Goal: Information Seeking & Learning: Find specific fact

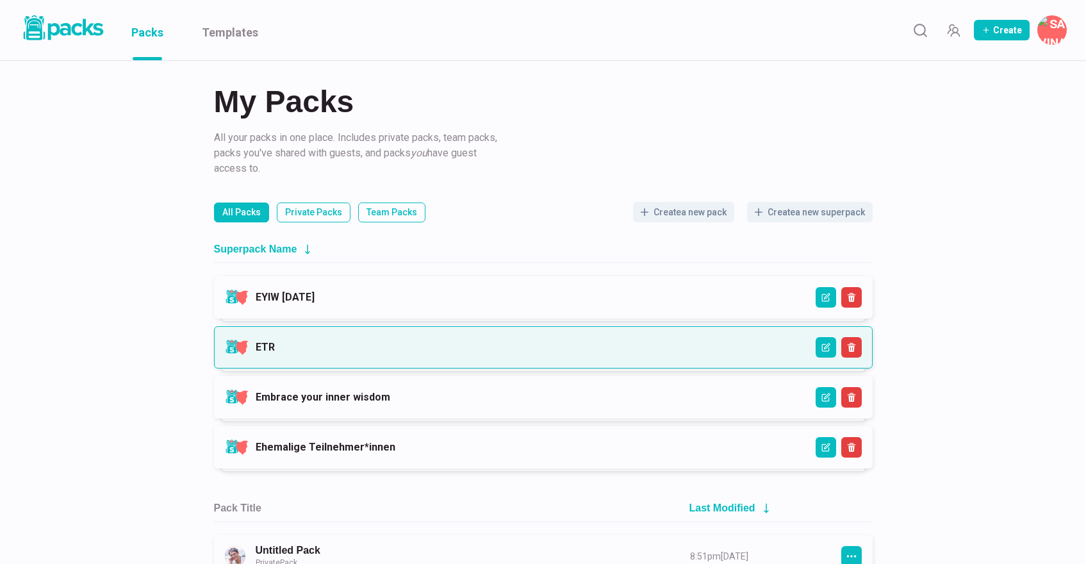
click at [275, 343] on link "ETR" at bounding box center [265, 347] width 19 height 12
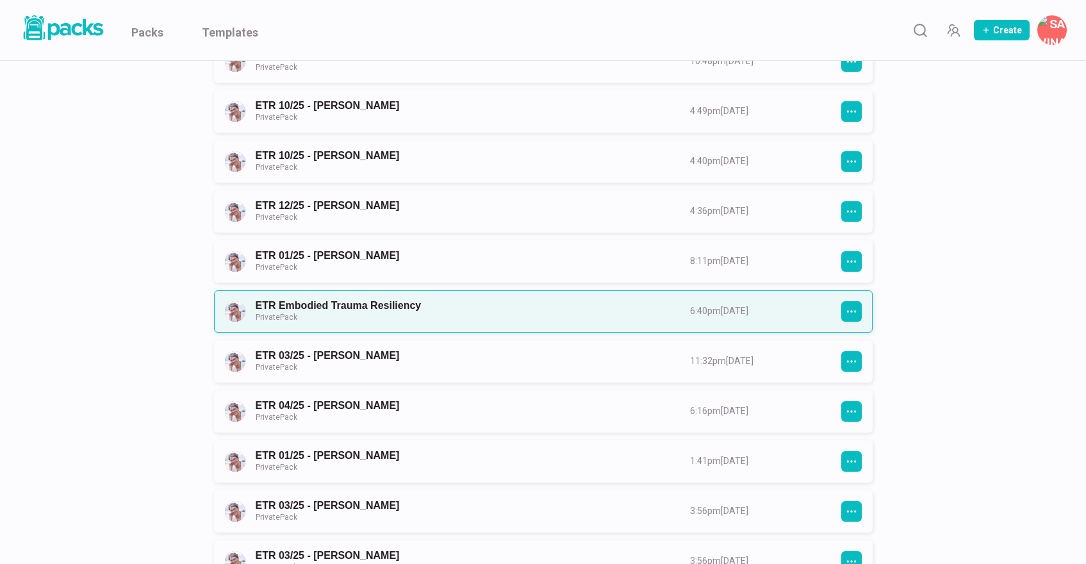
scroll to position [571, 0]
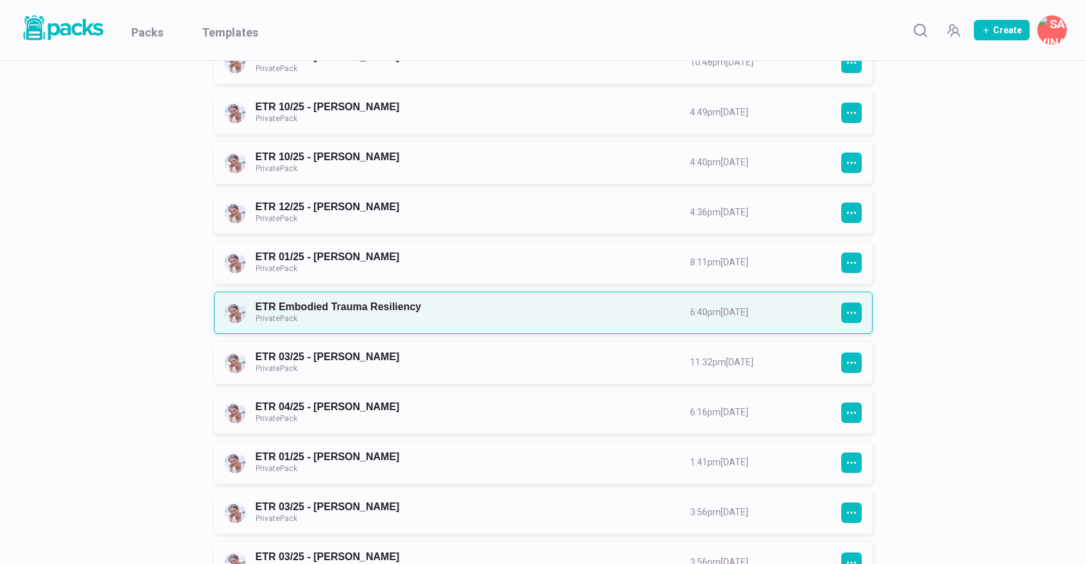
click at [414, 310] on link "ETR Embodied Trauma Resiliency Private Pack" at bounding box center [461, 312] width 411 height 24
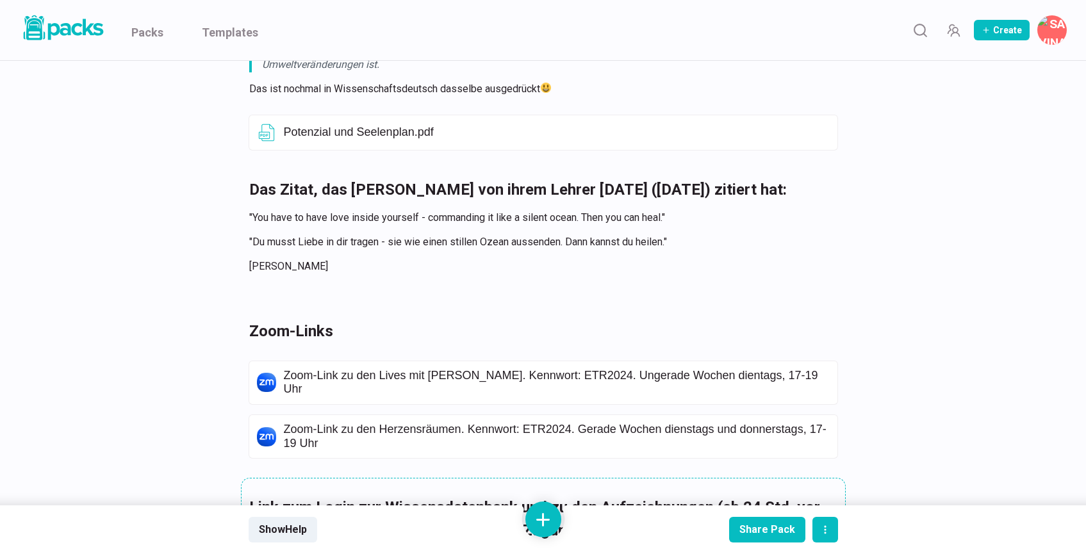
scroll to position [3574, 0]
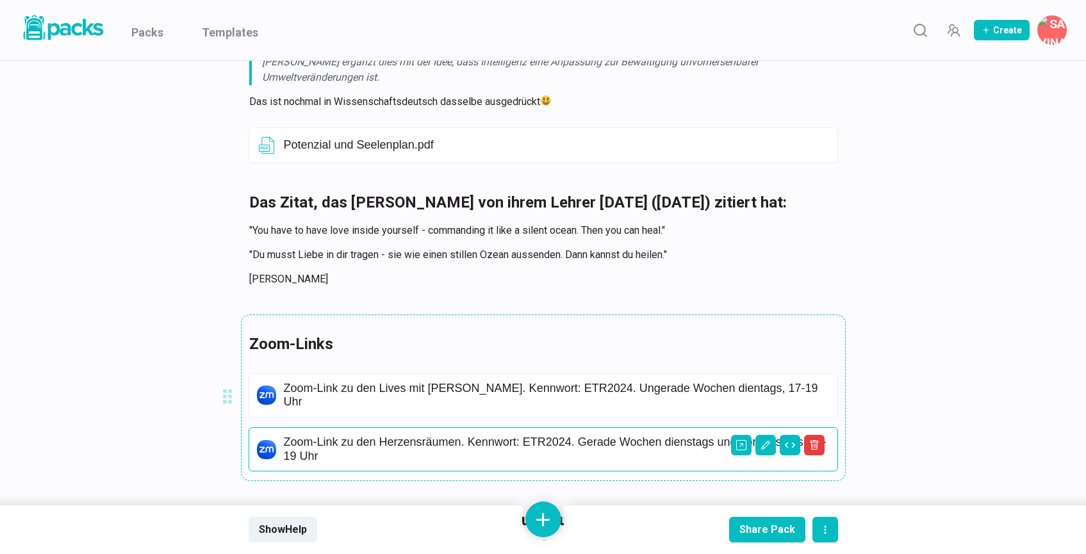
click at [472, 441] on p "Zoom-Link zu den Herzensräumen. Kennwort: ETR2024. Gerade Wochen dienstags und …" at bounding box center [557, 450] width 546 height 28
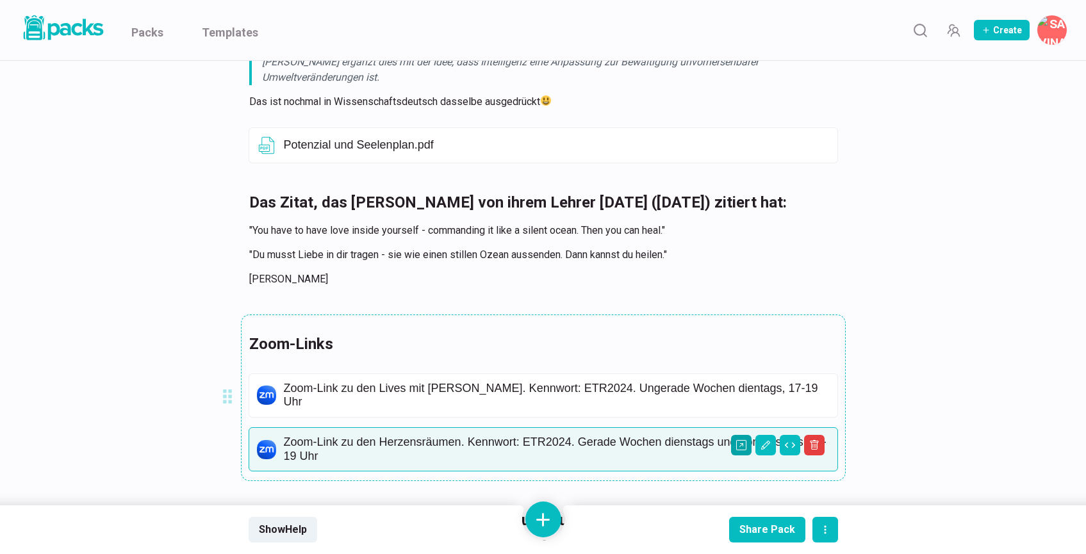
click at [739, 445] on icon "Open external link" at bounding box center [741, 445] width 10 height 10
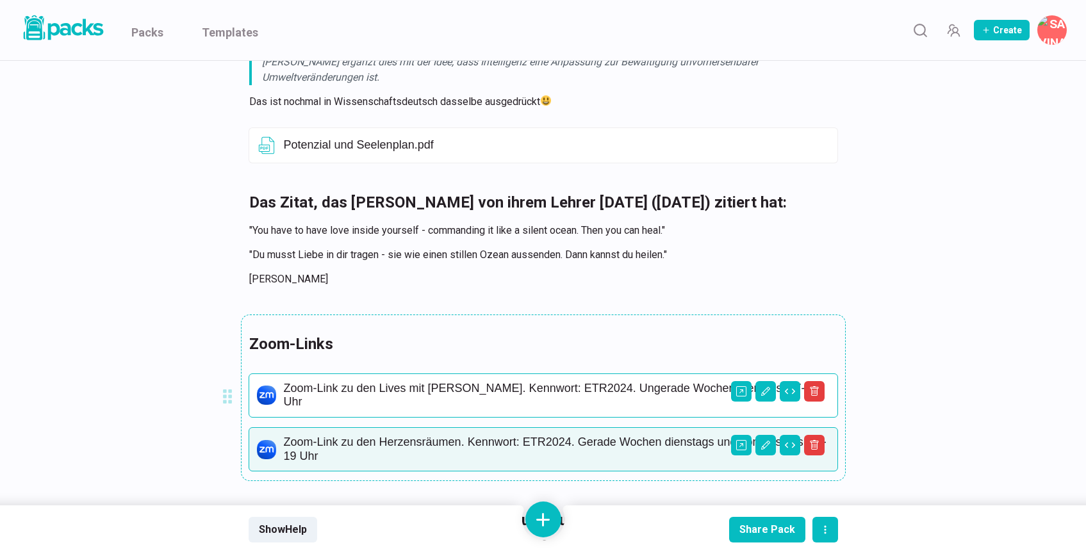
click at [578, 402] on p "Zoom-Link zu den Lives mit [PERSON_NAME]. Kennwort: ETR2024. Ungerade Wochen di…" at bounding box center [557, 396] width 546 height 28
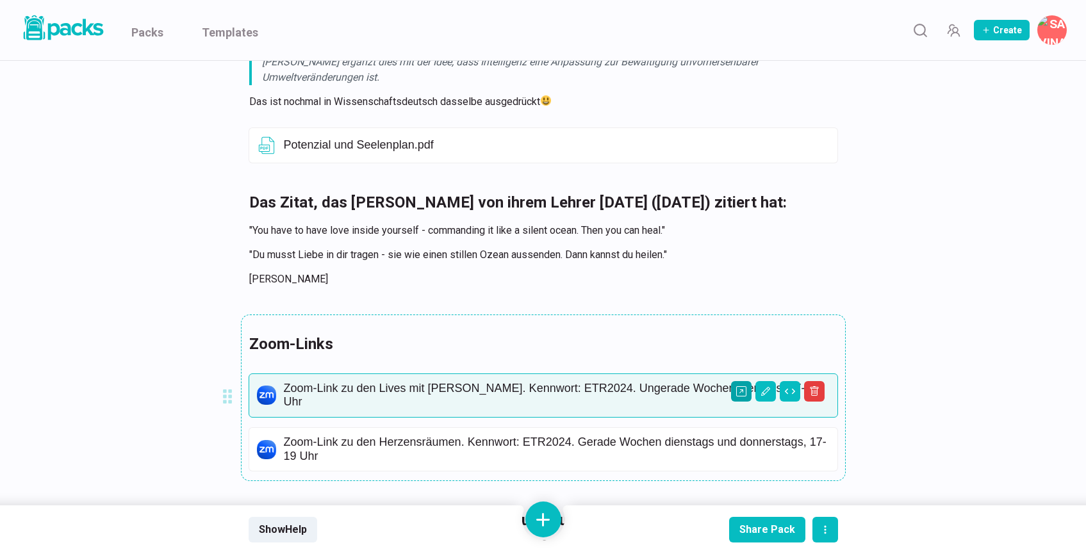
click at [739, 397] on icon "Open external link" at bounding box center [741, 391] width 10 height 10
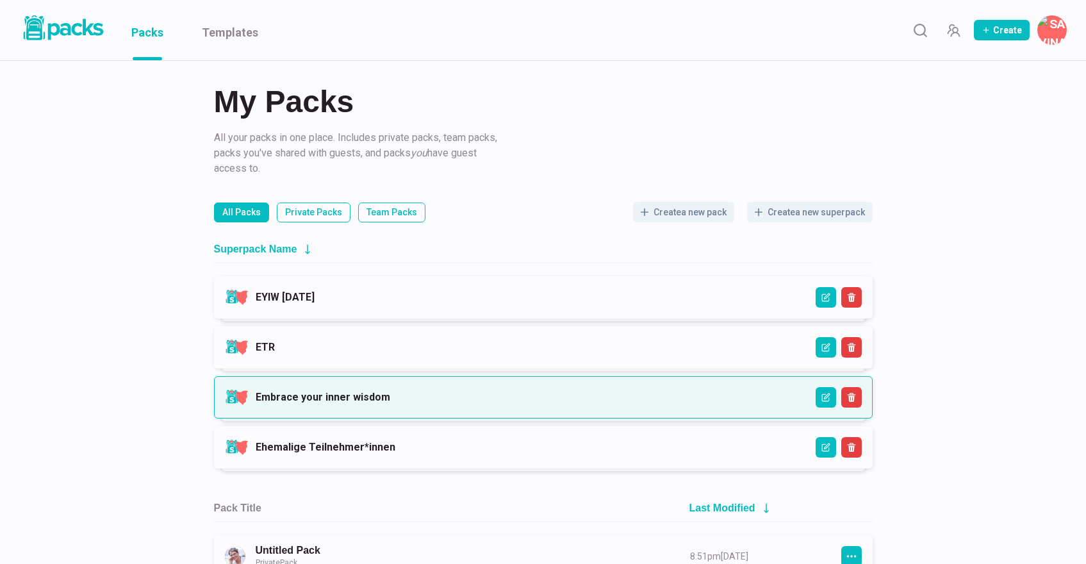
click at [390, 398] on link "Embrace your inner wisdom" at bounding box center [323, 397] width 135 height 12
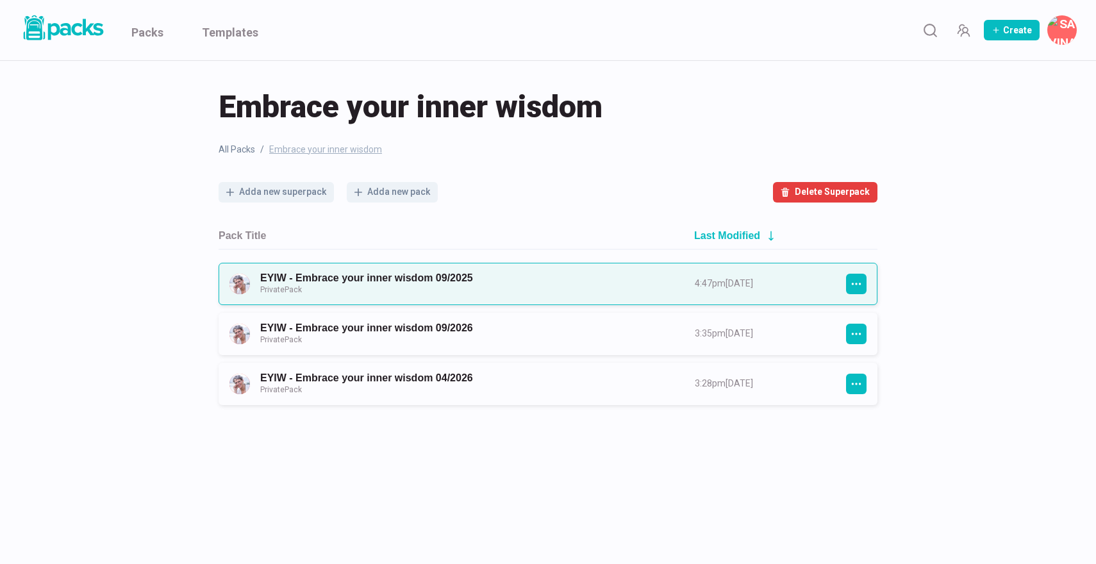
click at [473, 276] on link "EYIW - Embrace your inner wisdom 09/2025 Private Pack" at bounding box center [465, 284] width 411 height 24
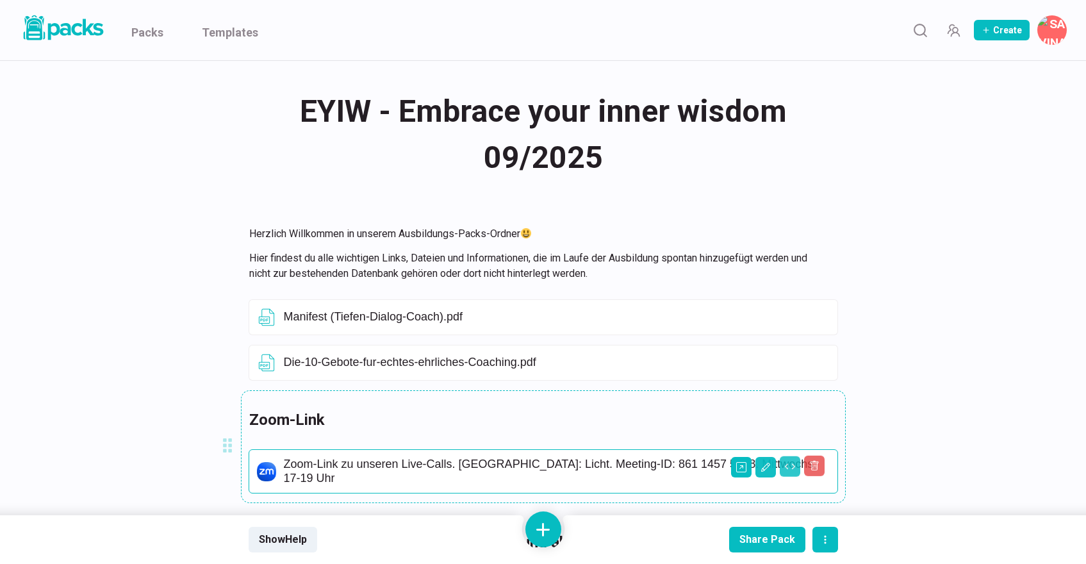
click at [446, 470] on p "Zoom-Link zu unseren Live-Calls. [GEOGRAPHIC_DATA]: Licht. Meeting-ID: 861 1457…" at bounding box center [557, 471] width 546 height 28
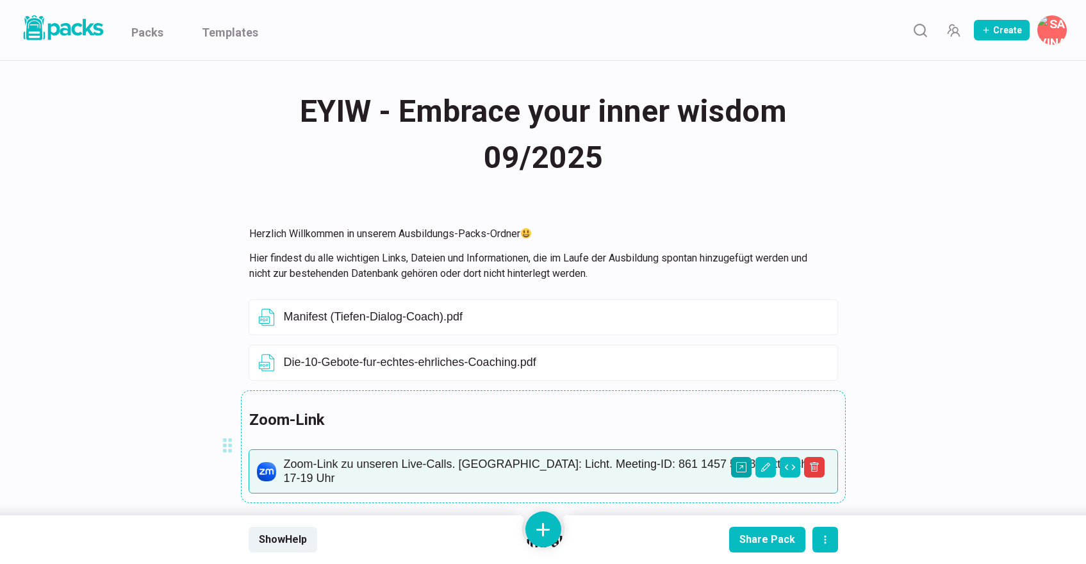
click at [740, 465] on icon "Open external link" at bounding box center [741, 467] width 10 height 10
